Goal: Information Seeking & Learning: Learn about a topic

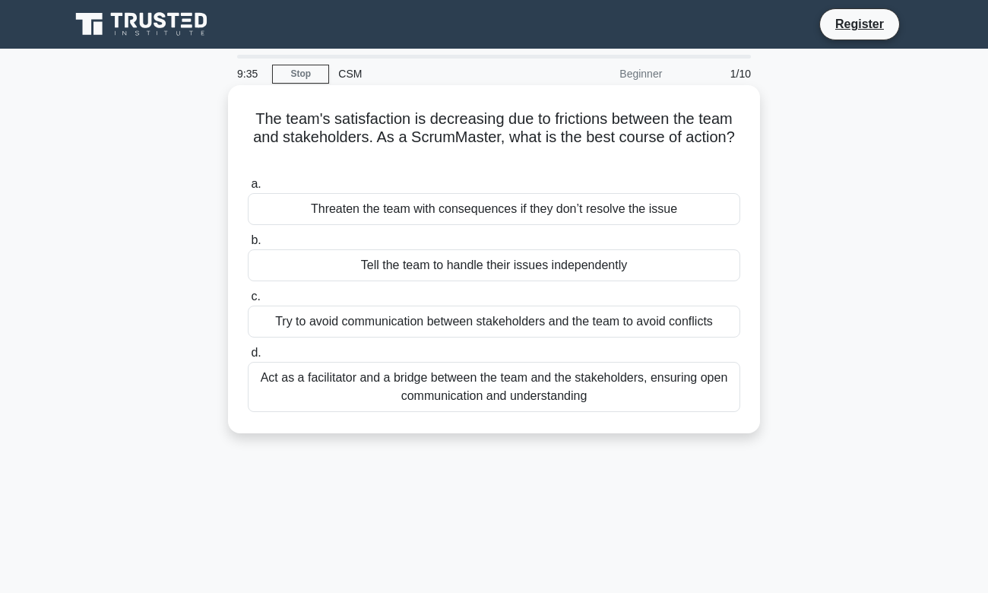
click at [708, 385] on div "Act as a facilitator and a bridge between the team and the stakeholders, ensuri…" at bounding box center [494, 387] width 492 height 50
click at [248, 358] on input "d. Act as a facilitator and a bridge between the team and the stakeholders, ens…" at bounding box center [248, 353] width 0 height 10
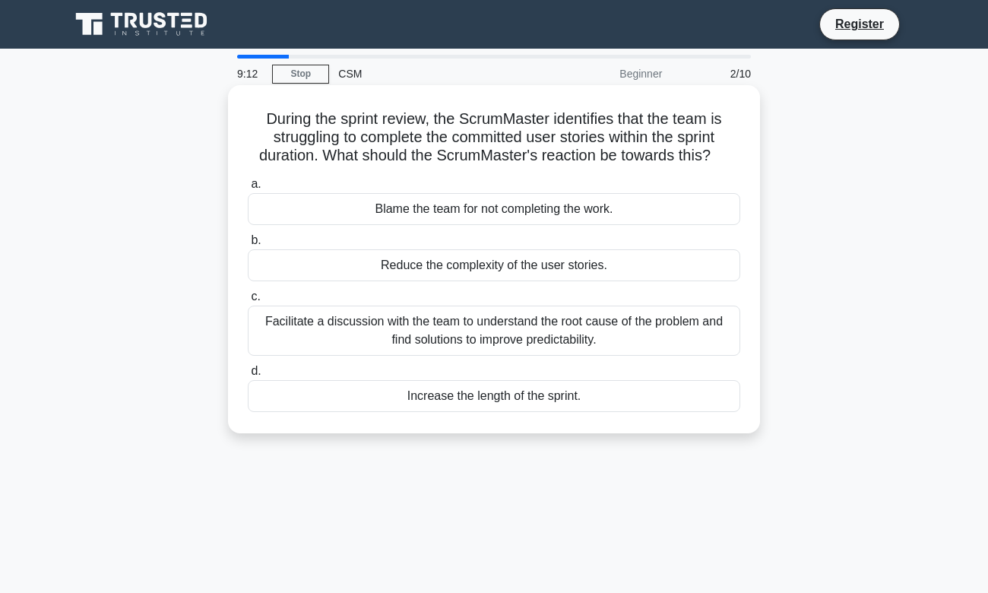
click at [291, 336] on div "Facilitate a discussion with the team to understand the root cause of the probl…" at bounding box center [494, 331] width 492 height 50
click at [248, 302] on input "c. Facilitate a discussion with the team to understand the root cause of the pr…" at bounding box center [248, 297] width 0 height 10
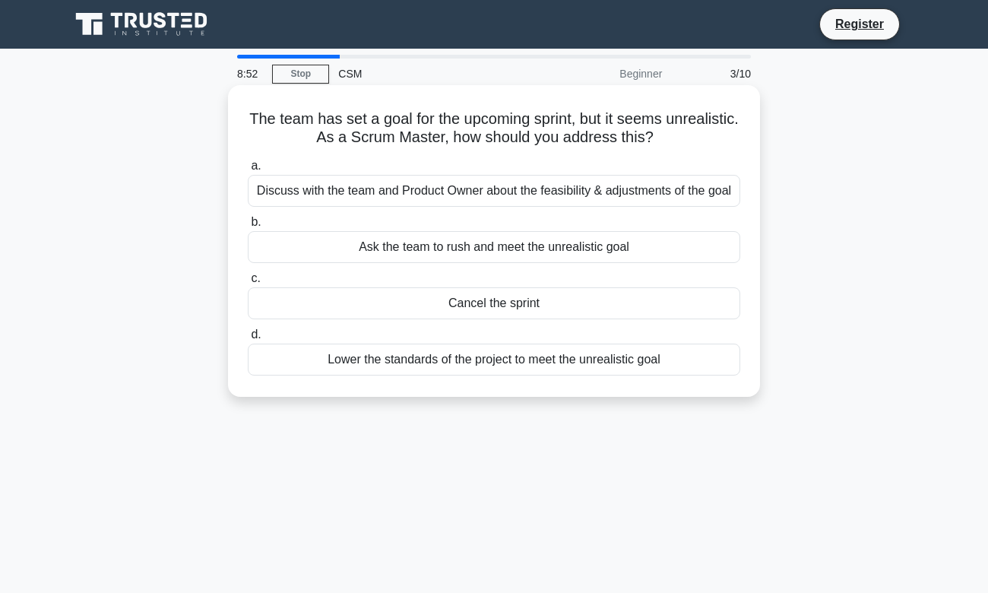
click at [441, 359] on div "Lower the standards of the project to meet the unrealistic goal" at bounding box center [494, 360] width 492 height 32
click at [248, 340] on input "d. Lower the standards of the project to meet the unrealistic goal" at bounding box center [248, 335] width 0 height 10
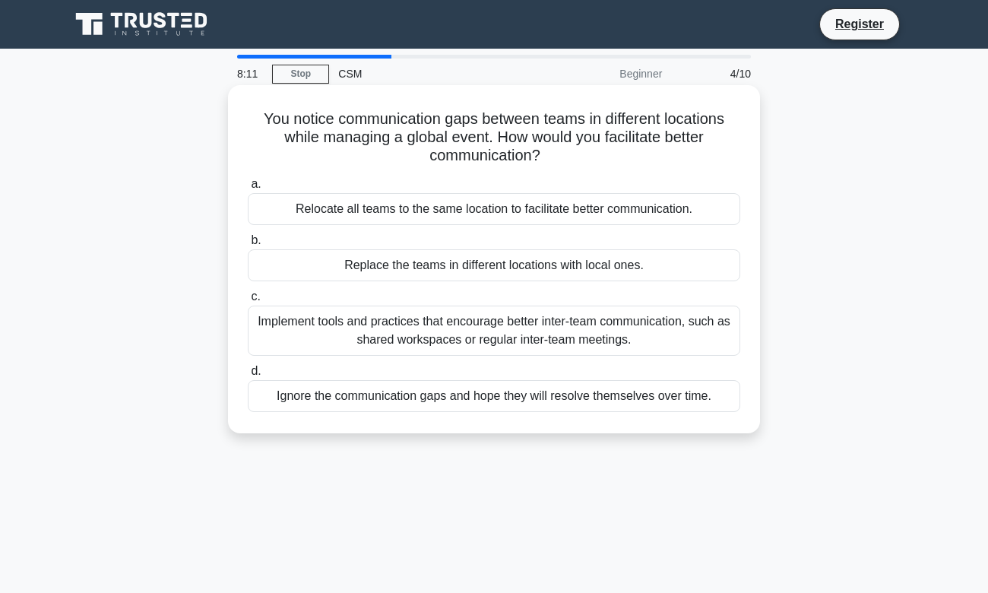
click at [589, 335] on div "Implement tools and practices that encourage better inter-team communication, s…" at bounding box center [494, 331] width 492 height 50
click at [248, 302] on input "c. Implement tools and practices that encourage better inter-team communication…" at bounding box center [248, 297] width 0 height 10
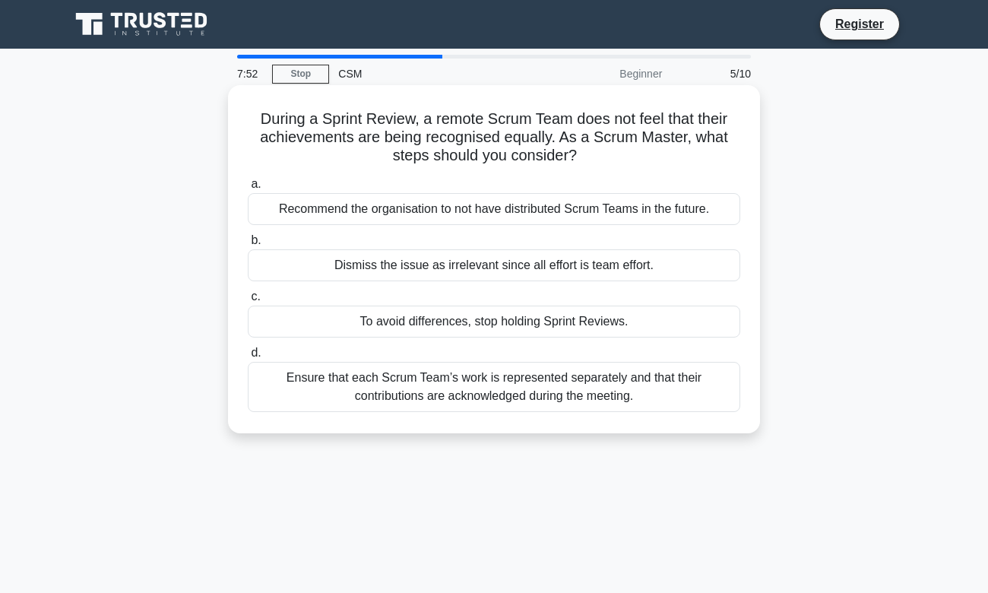
click at [711, 386] on div "Ensure that each Scrum Team’s work is represented separately and that their con…" at bounding box center [494, 387] width 492 height 50
click at [248, 358] on input "d. Ensure that each Scrum Team’s work is represented separately and that their …" at bounding box center [248, 353] width 0 height 10
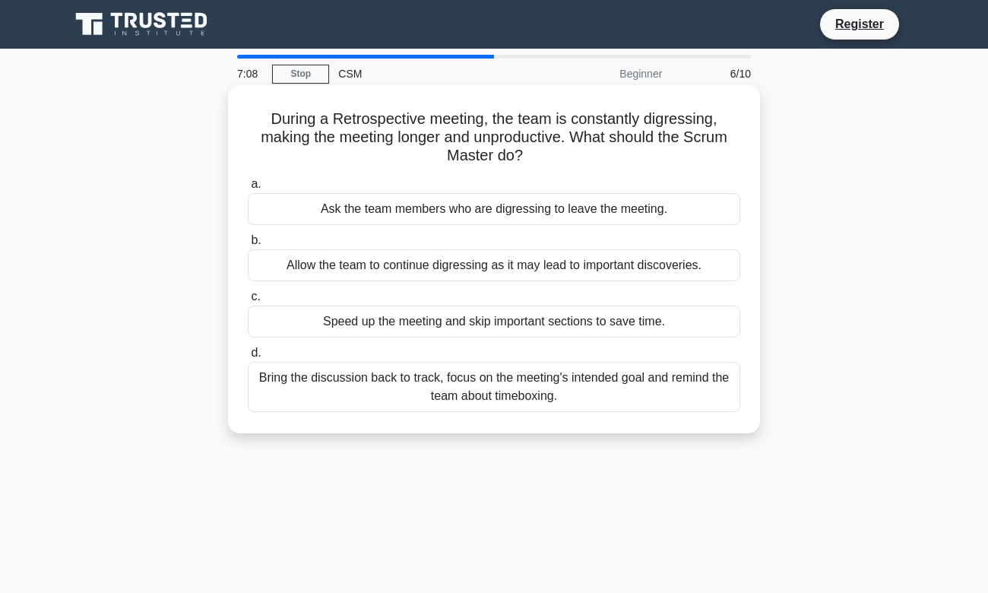
click at [468, 374] on div "Bring the discussion back to track, focus on the meeting's intended goal and re…" at bounding box center [494, 387] width 492 height 50
click at [248, 358] on input "d. Bring the discussion back to track, focus on the meeting's intended goal and…" at bounding box center [248, 353] width 0 height 10
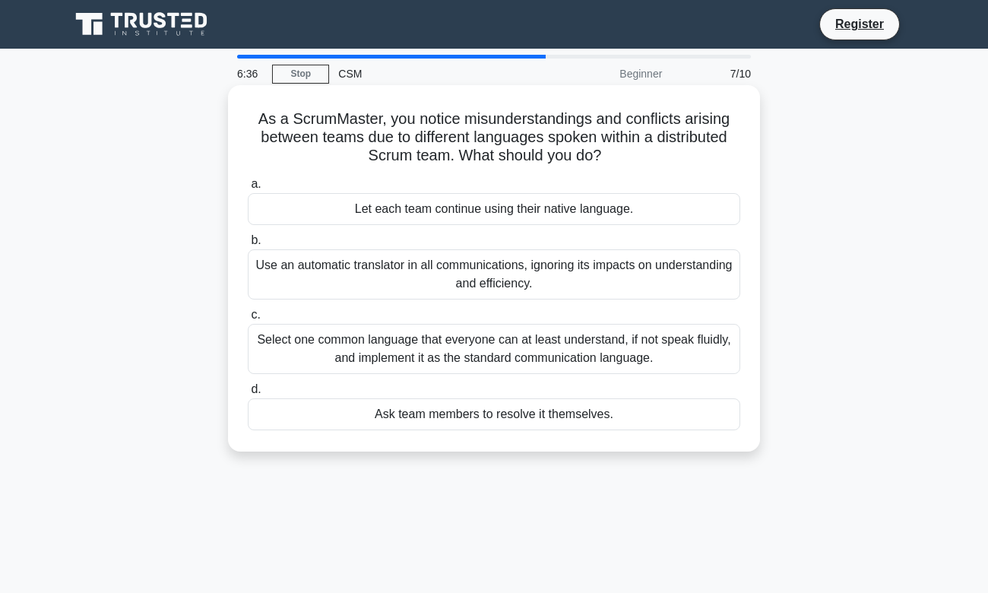
click at [696, 340] on div "Select one common language that everyone can at least understand, if not speak …" at bounding box center [494, 349] width 492 height 50
click at [248, 320] on input "c. Select one common language that everyone can at least understand, if not spe…" at bounding box center [248, 315] width 0 height 10
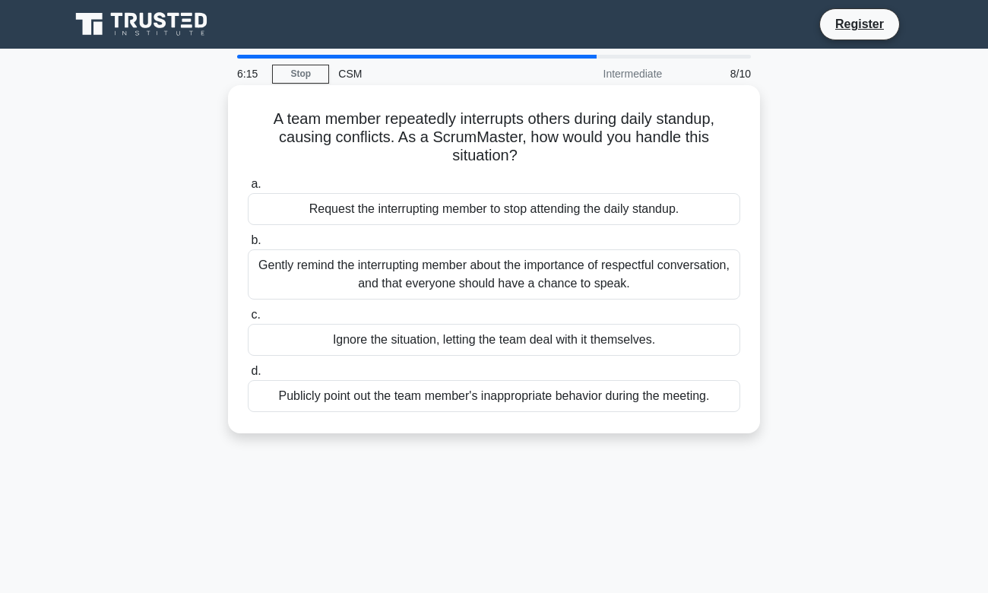
click at [353, 262] on div "Gently remind the interrupting member about the importance of respectful conver…" at bounding box center [494, 274] width 492 height 50
click at [248, 245] on input "b. Gently remind the interrupting member about the importance of respectful con…" at bounding box center [248, 241] width 0 height 10
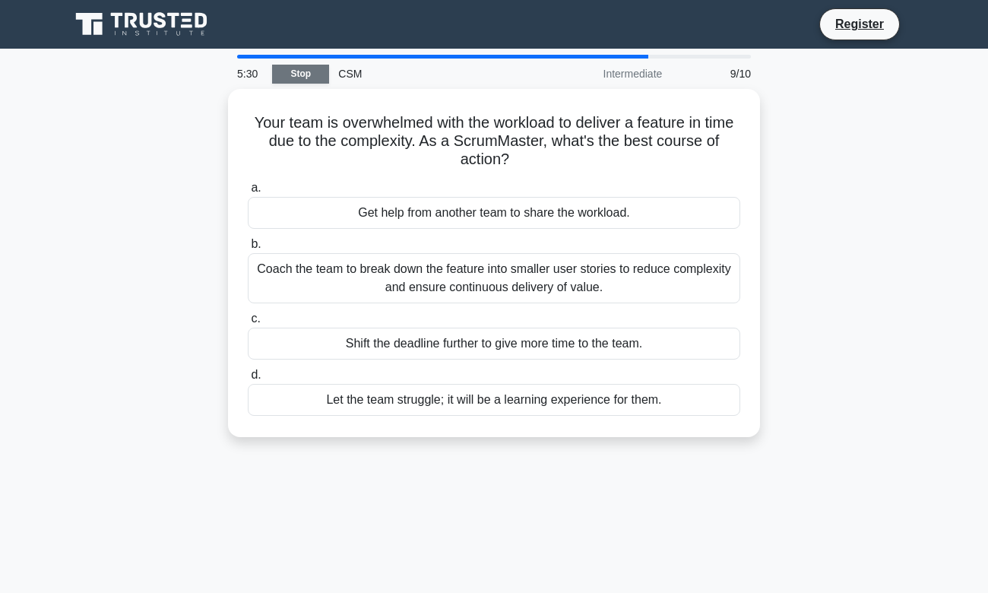
click at [313, 68] on link "Stop" at bounding box center [300, 74] width 57 height 19
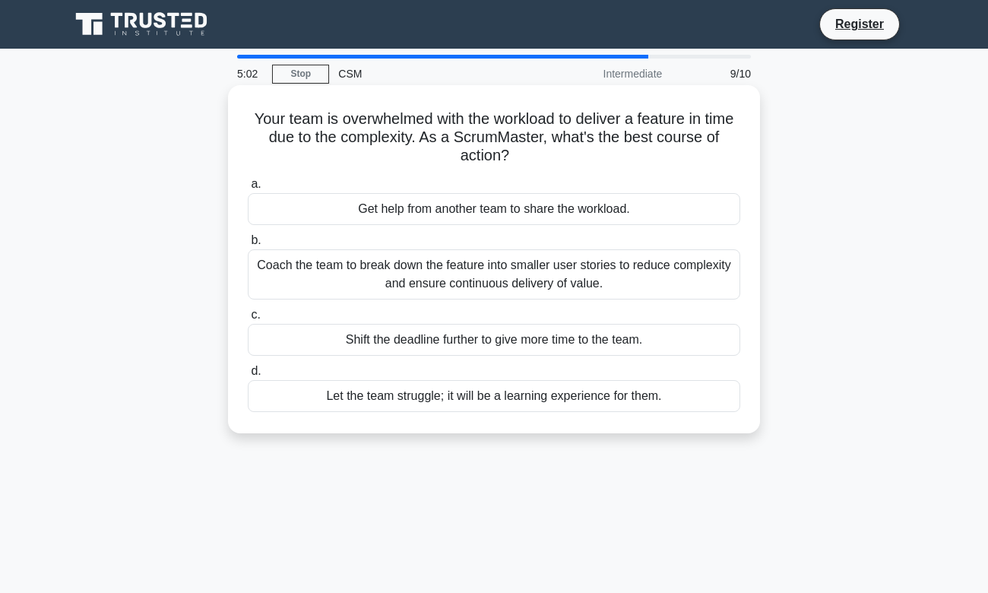
click at [658, 271] on div "Coach the team to break down the feature into smaller user stories to reduce co…" at bounding box center [494, 274] width 492 height 50
click at [248, 245] on input "b. Coach the team to break down the feature into smaller user stories to reduce…" at bounding box center [248, 241] width 0 height 10
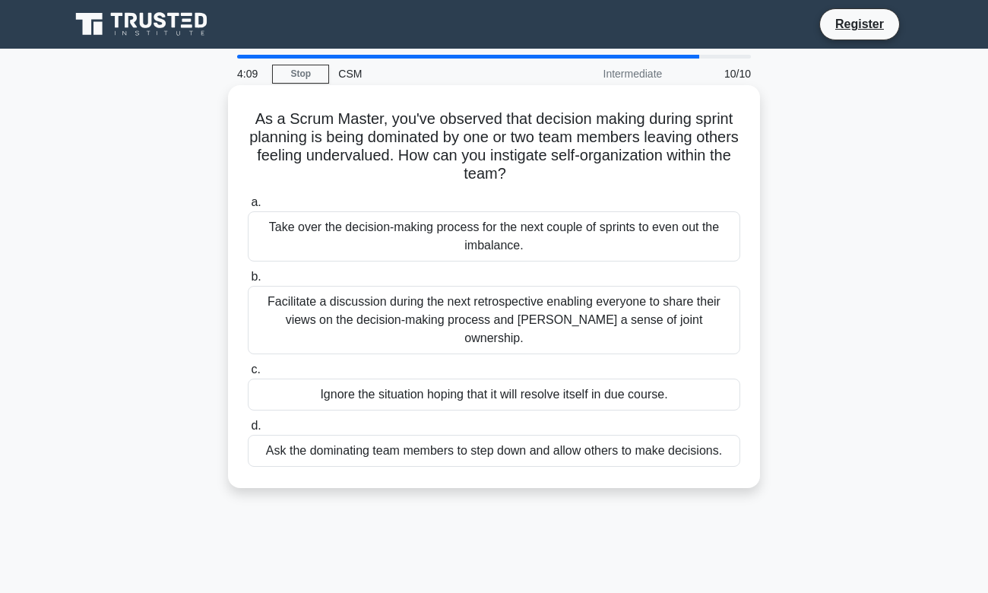
click at [457, 302] on div "Facilitate a discussion during the next retrospective enabling everyone to shar…" at bounding box center [494, 320] width 492 height 68
click at [248, 282] on input "b. Facilitate a discussion during the next retrospective enabling everyone to s…" at bounding box center [248, 277] width 0 height 10
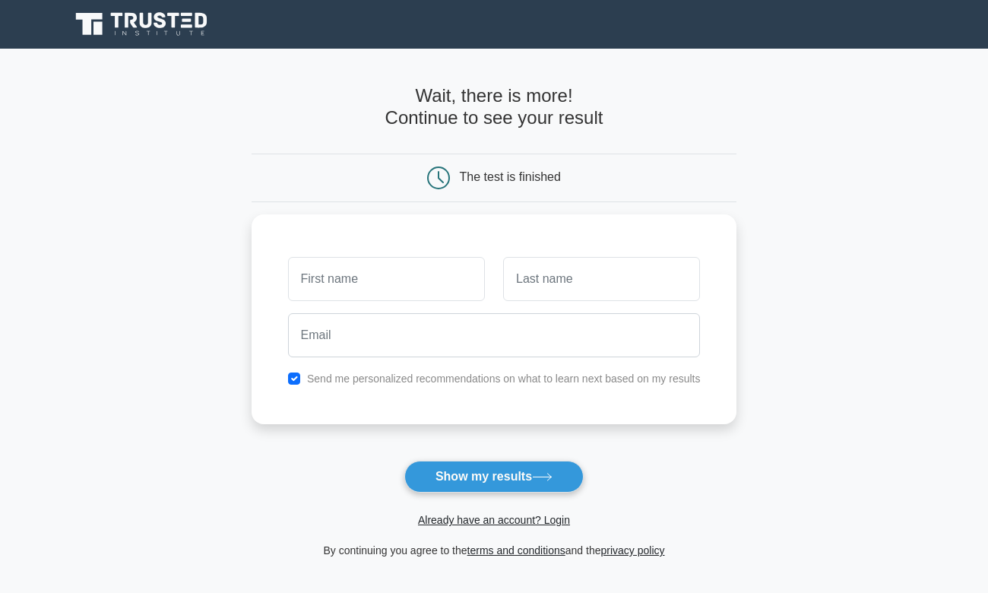
drag, startPoint x: 440, startPoint y: 173, endPoint x: 433, endPoint y: 169, distance: 8.2
click at [438, 173] on icon at bounding box center [438, 177] width 23 height 23
click at [427, 268] on input "text" at bounding box center [386, 275] width 197 height 44
type input "Simphiwe"
click at [404, 461] on button "Show my results" at bounding box center [493, 477] width 179 height 32
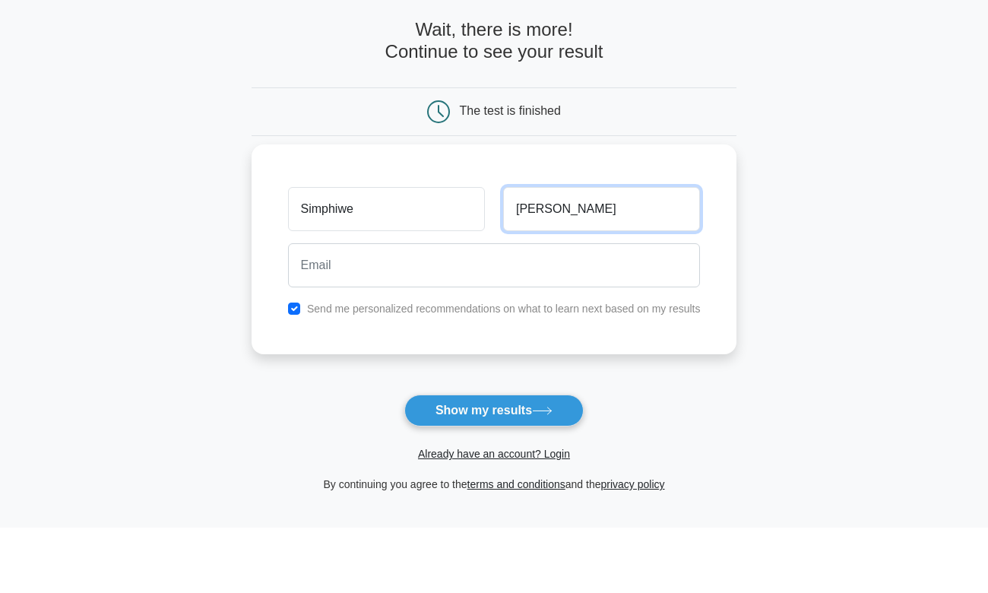
type input "Sanchez"
click at [404, 461] on button "Show my results" at bounding box center [493, 477] width 179 height 32
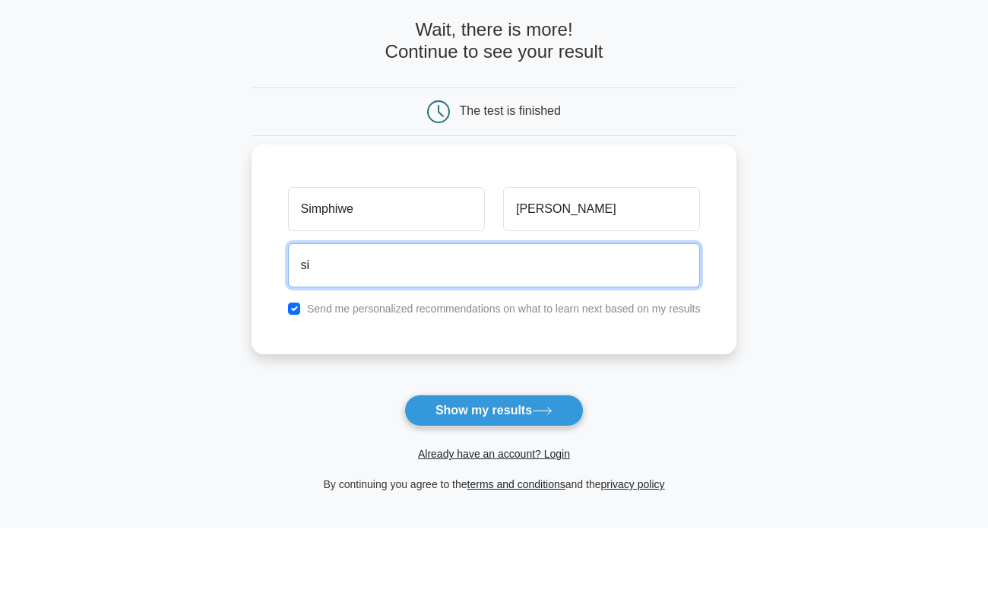
type input "simphiwemaphisa@icloud.com"
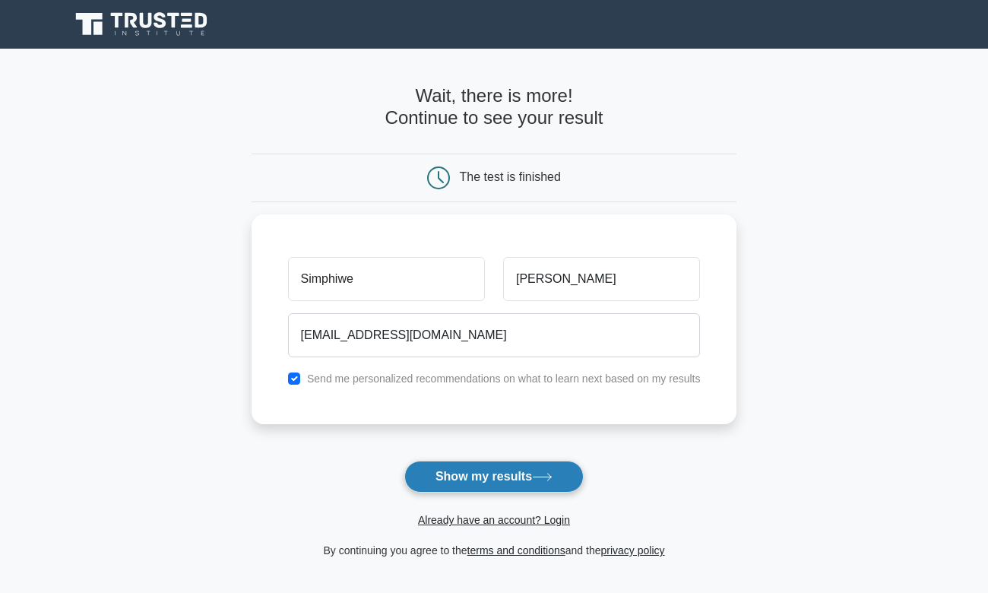
click at [486, 277] on form "Wait, there is more! Continue to see your result The test is finished Simphiwe" at bounding box center [495, 322] width 486 height 474
click at [428, 474] on button "Show my results" at bounding box center [493, 477] width 179 height 32
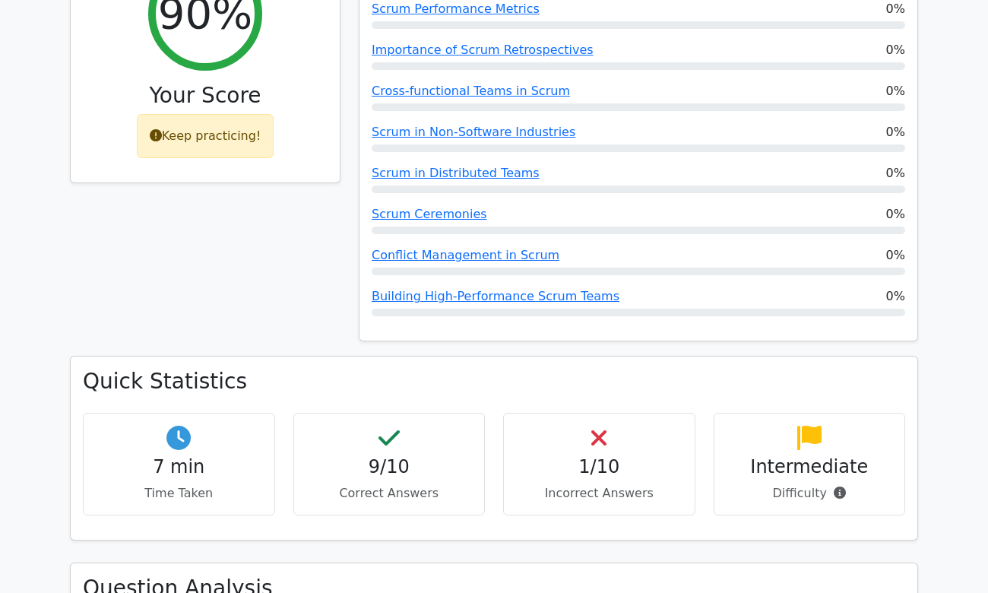
scroll to position [650, 0]
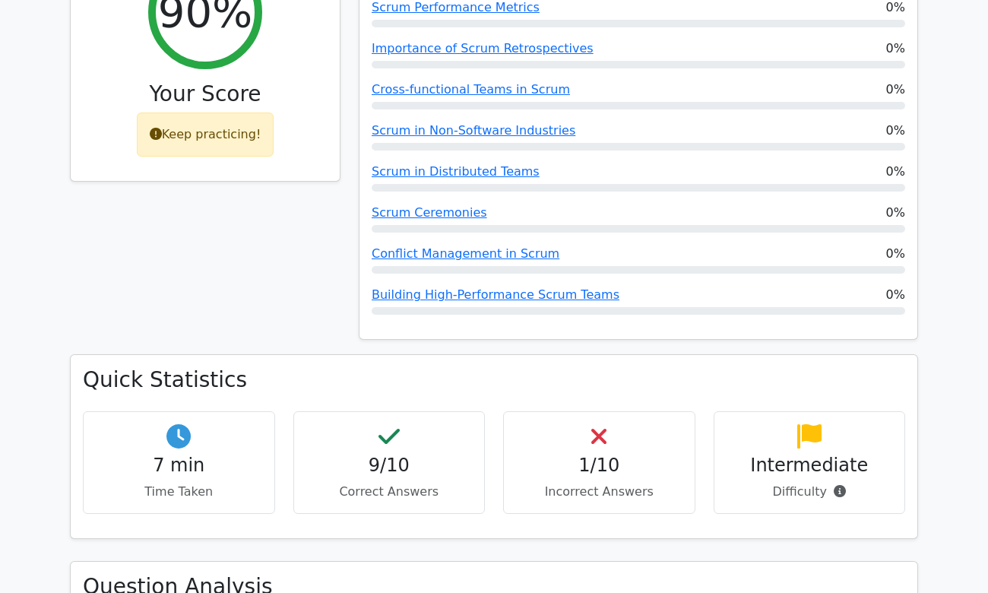
click at [549, 483] on p "Incorrect Answers" at bounding box center [599, 492] width 166 height 18
click at [572, 454] on h4 "1/10" at bounding box center [599, 465] width 166 height 22
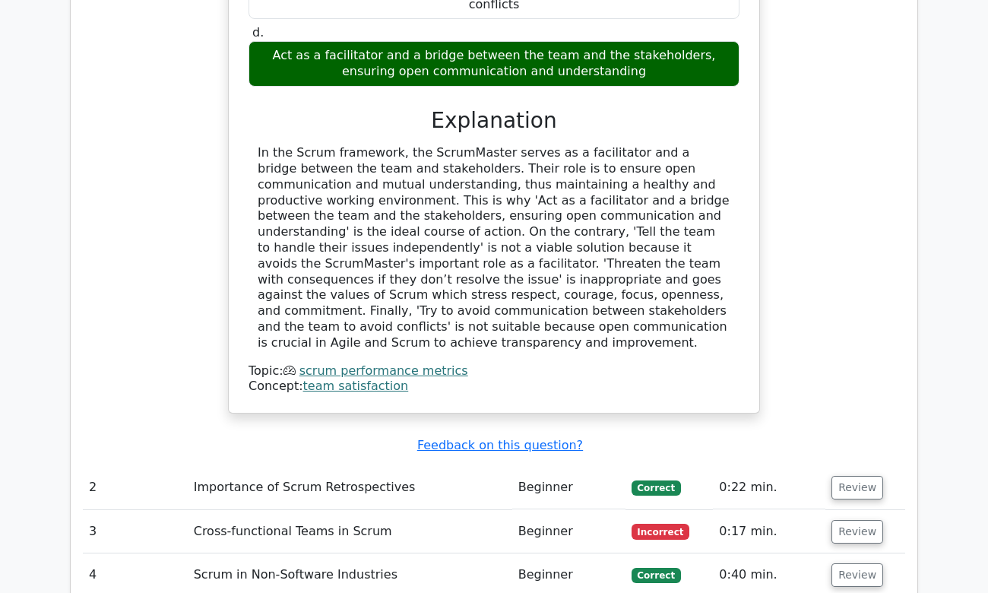
scroll to position [1587, 0]
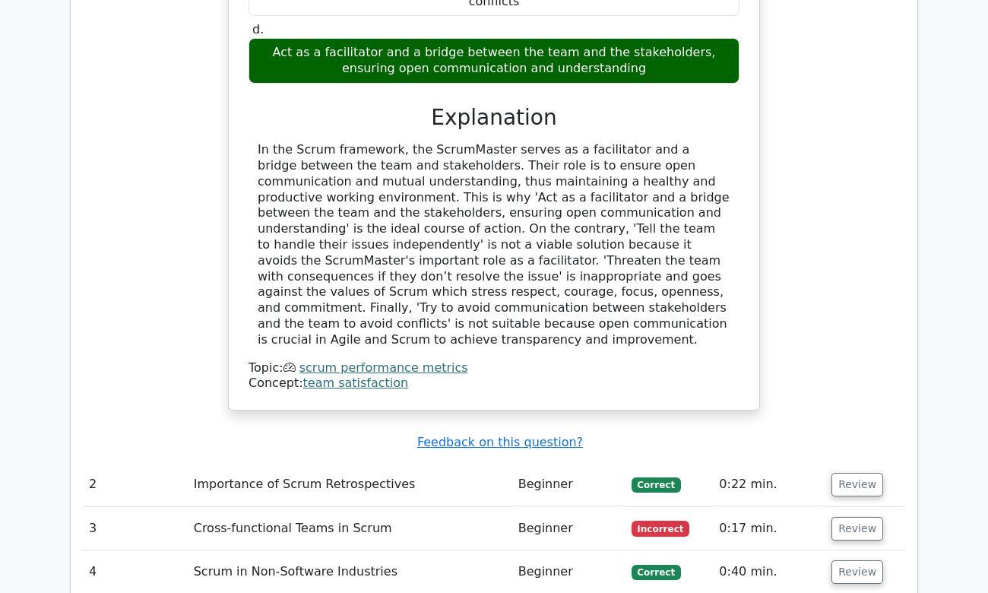
click at [609, 507] on td "Beginner" at bounding box center [568, 528] width 113 height 43
click at [730, 507] on td "0:17 min." at bounding box center [769, 528] width 112 height 43
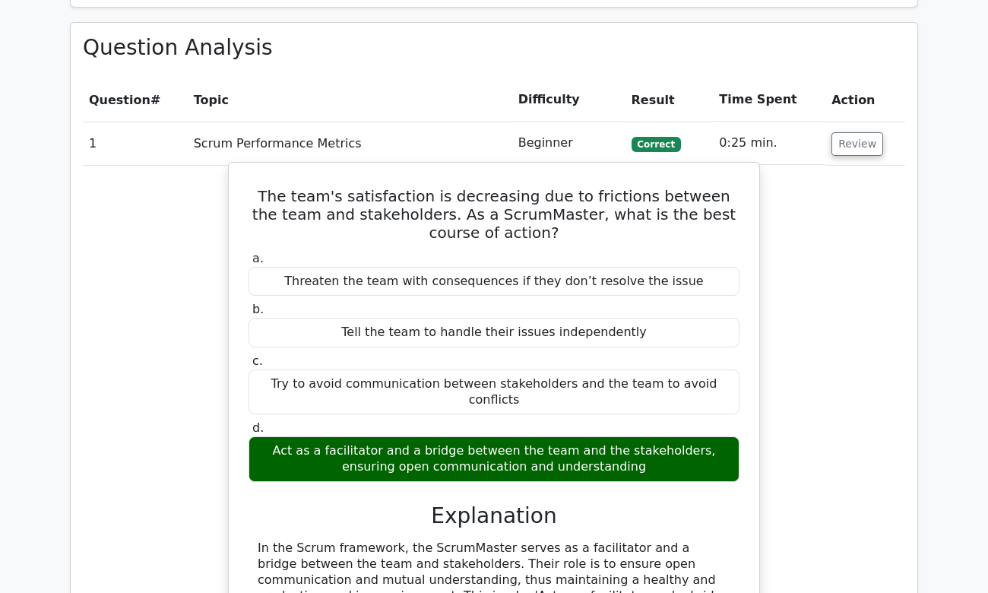
scroll to position [1188, 0]
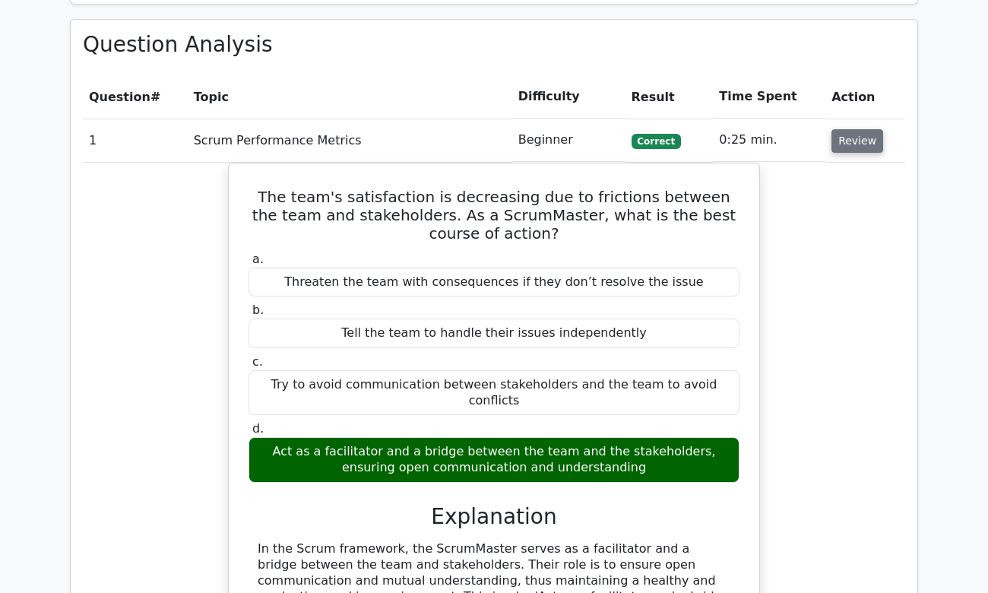
click at [843, 129] on button "Review" at bounding box center [857, 141] width 52 height 24
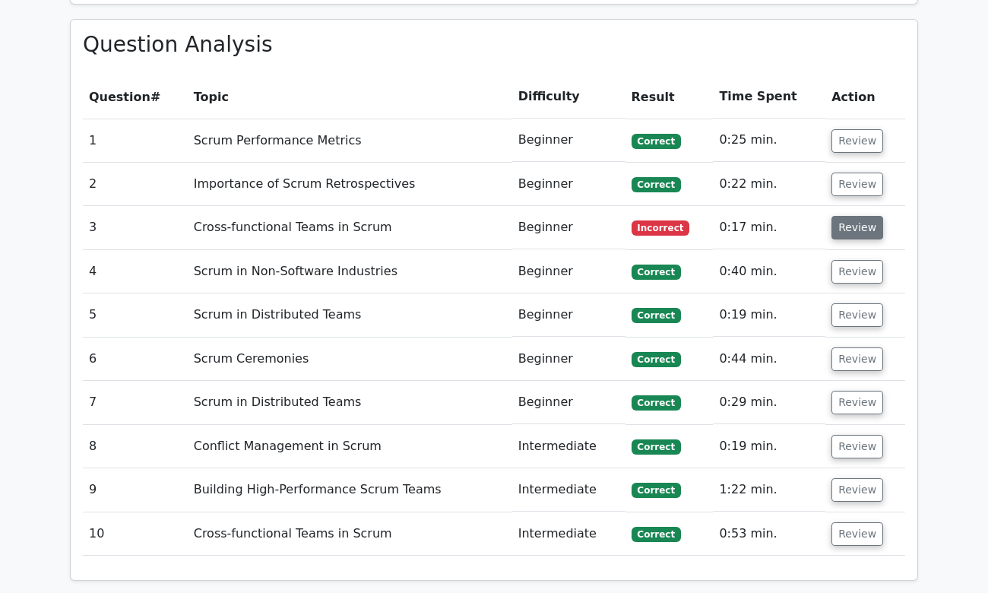
click at [841, 216] on button "Review" at bounding box center [857, 228] width 52 height 24
